Goal: Navigation & Orientation: Find specific page/section

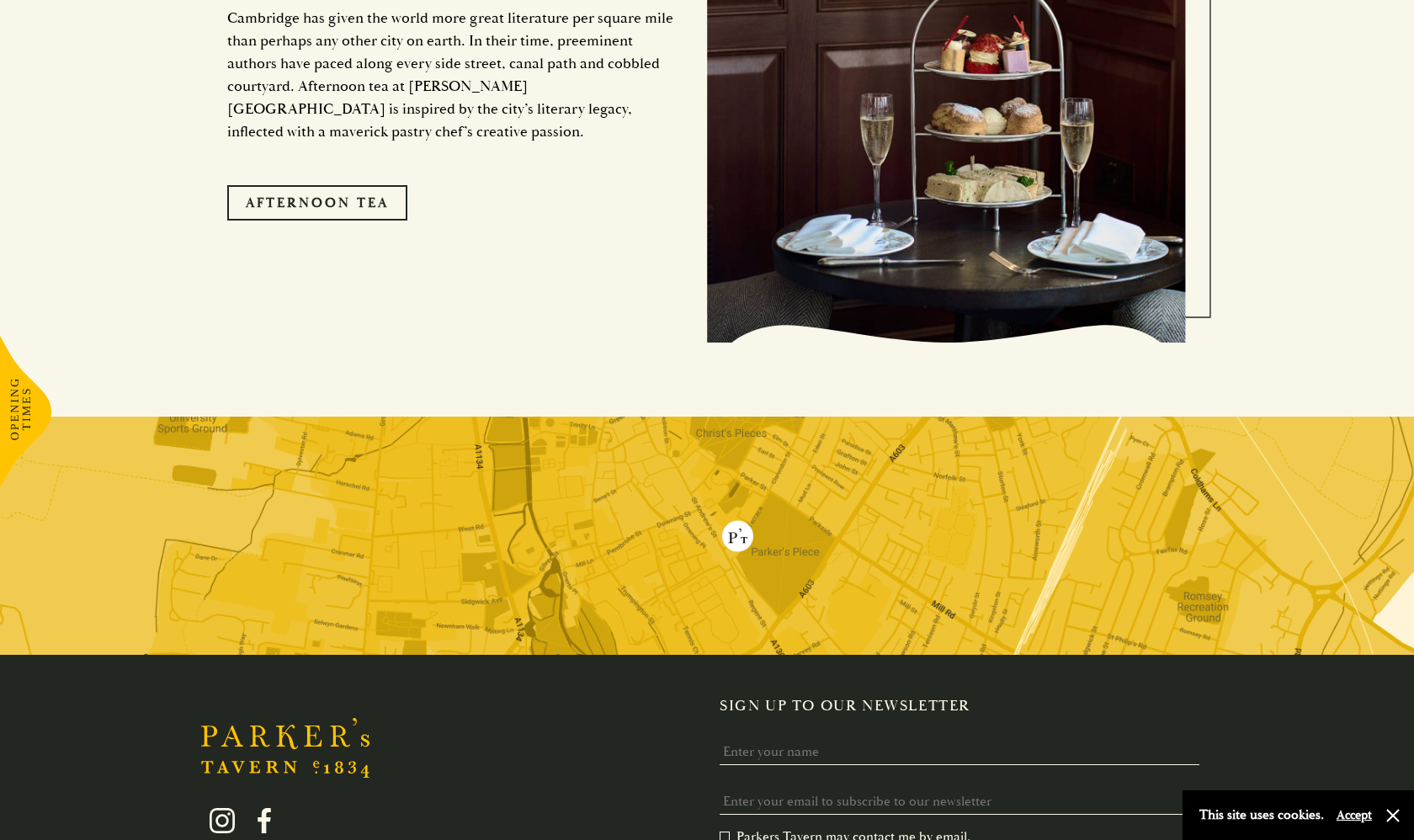
scroll to position [3180, 0]
click at [309, 185] on link "Afternoon Tea" at bounding box center [318, 202] width 180 height 35
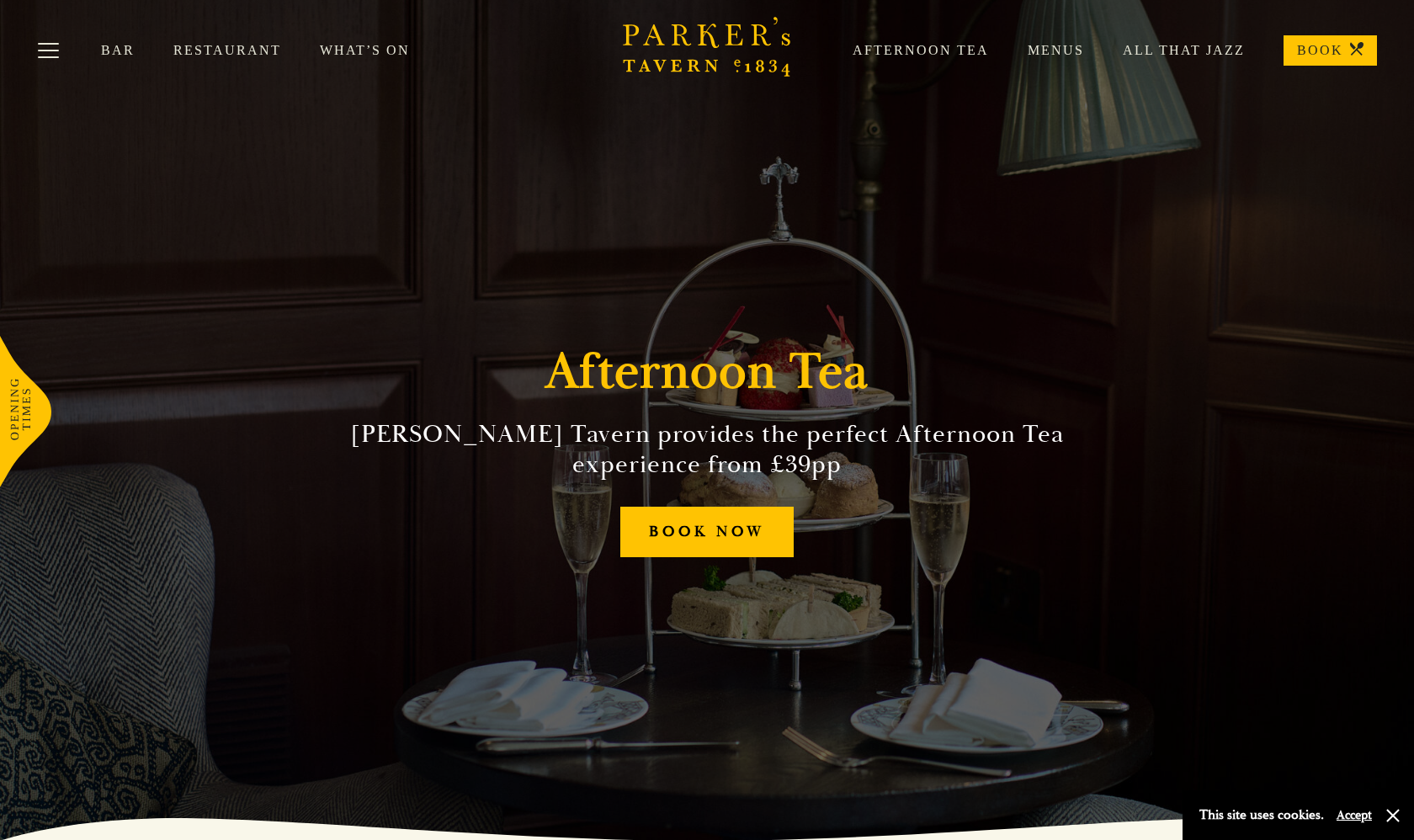
click at [260, 54] on link "Restaurant" at bounding box center [246, 50] width 147 height 17
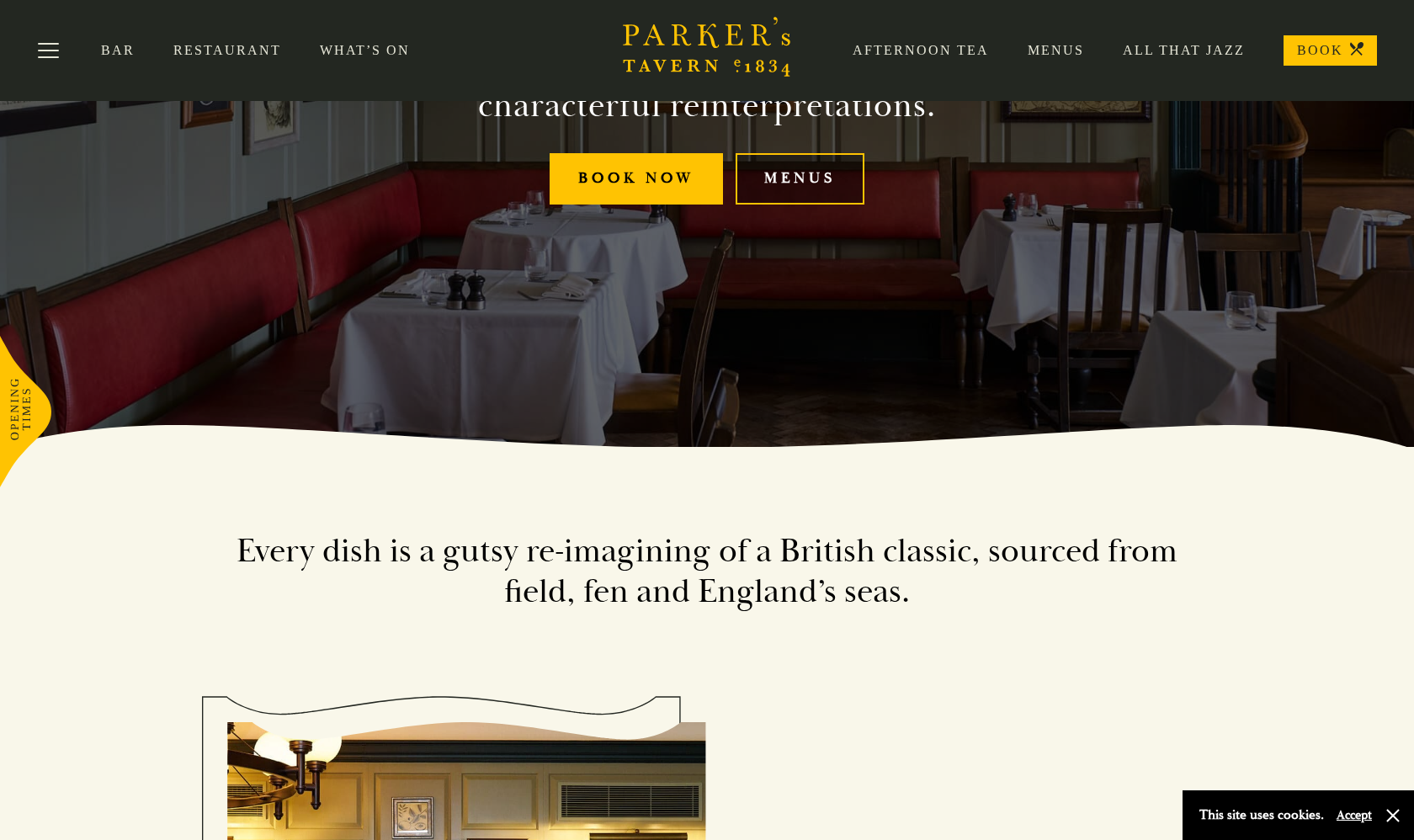
scroll to position [394, 0]
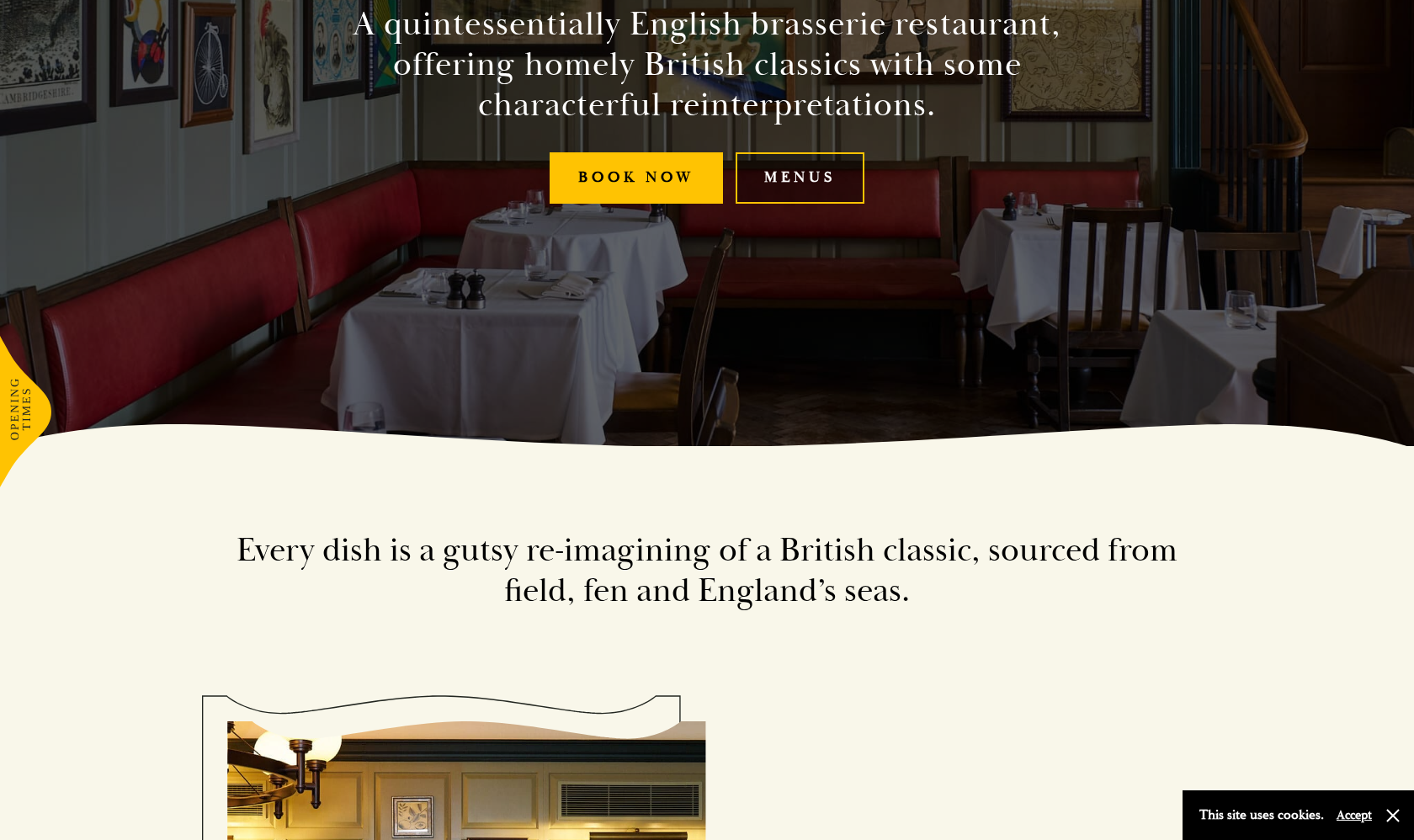
click at [852, 166] on link "Menus" at bounding box center [800, 177] width 129 height 51
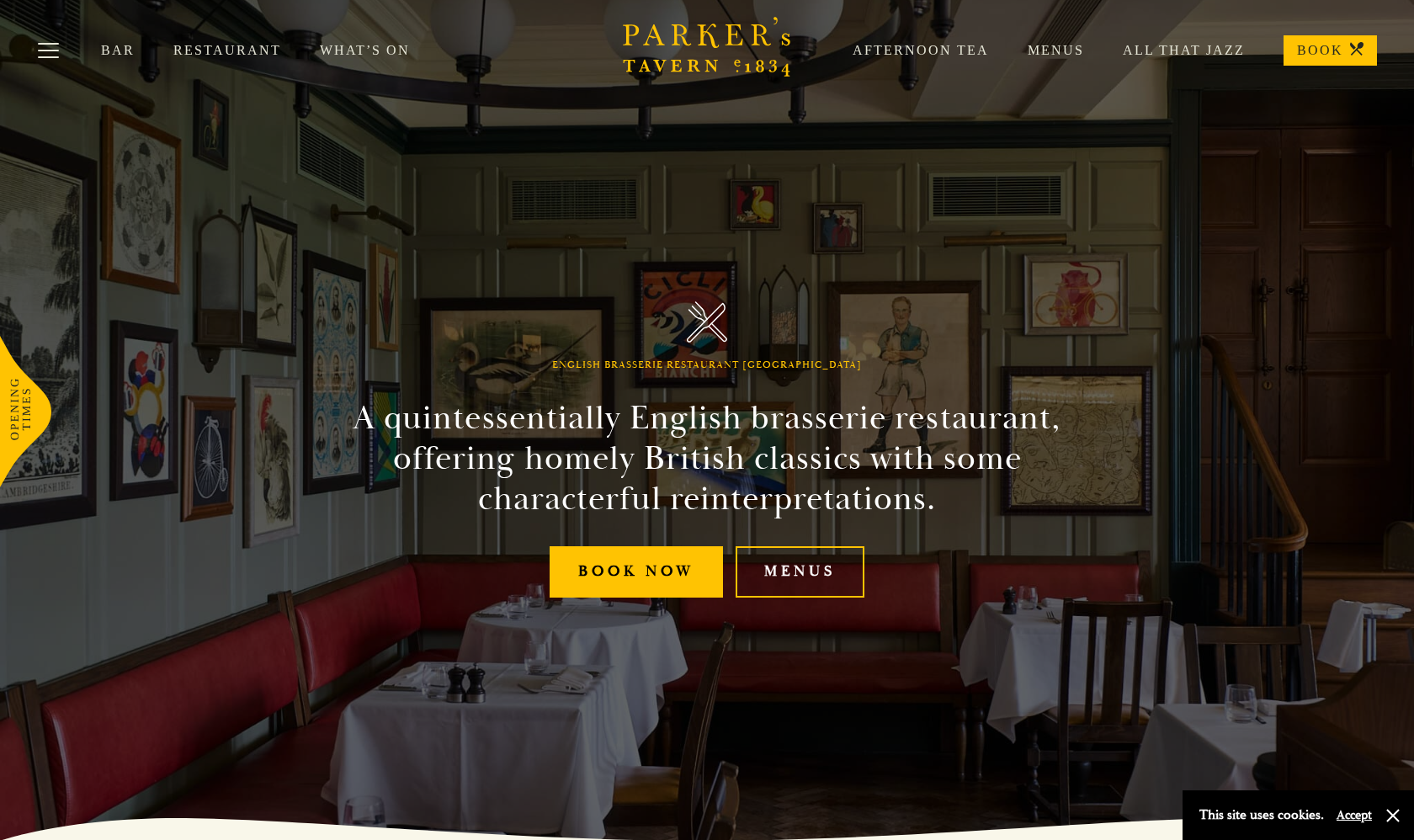
scroll to position [0, 0]
click at [355, 48] on link "What’s On" at bounding box center [384, 50] width 129 height 17
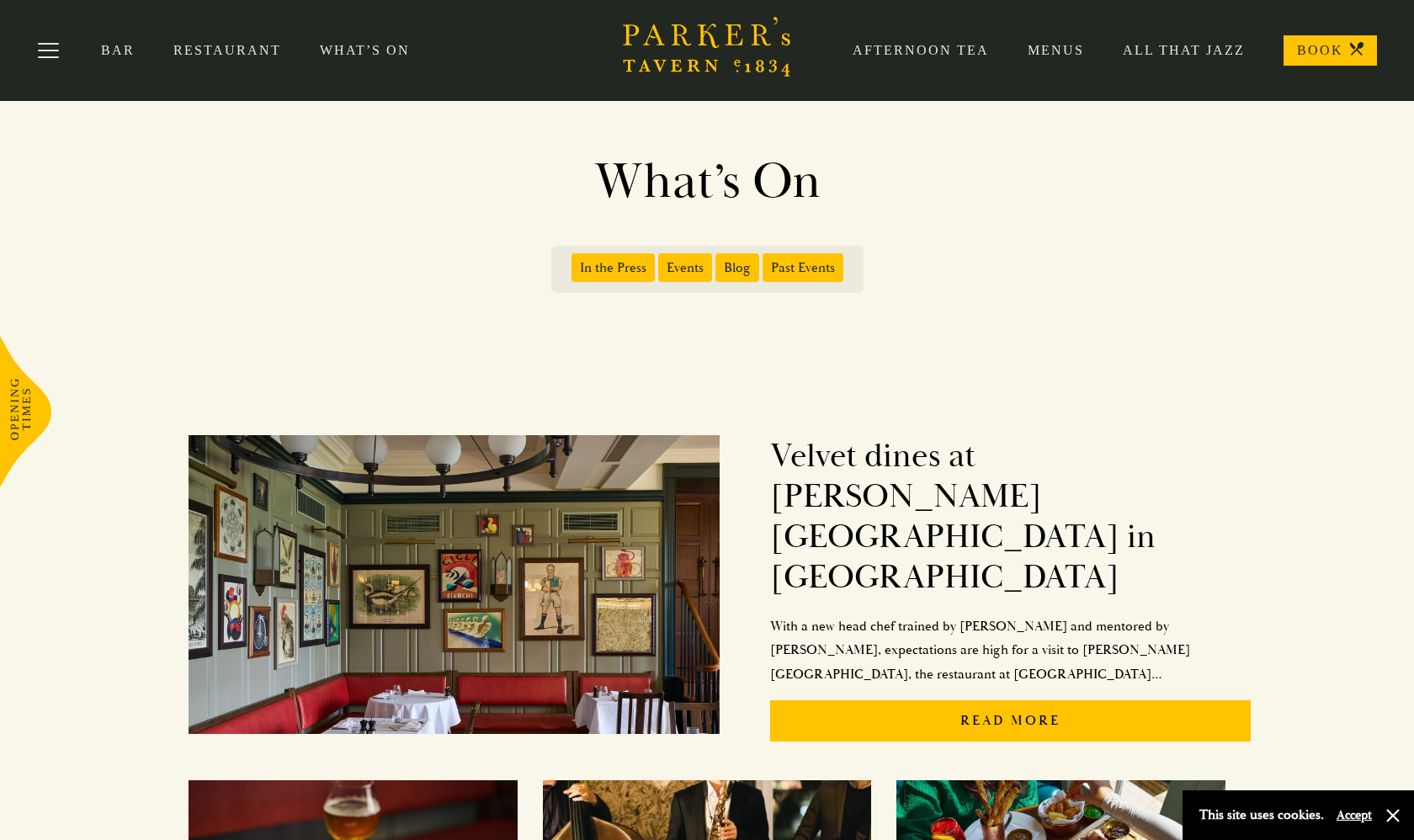
click at [1068, 47] on link "Menus" at bounding box center [1037, 50] width 95 height 17
